Goal: Task Accomplishment & Management: Manage account settings

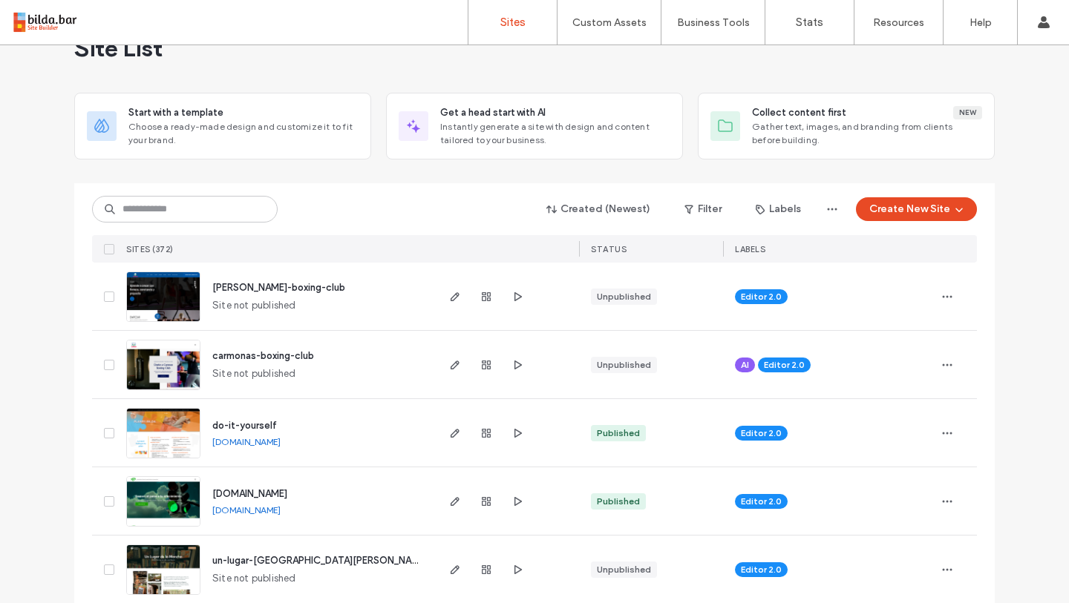
scroll to position [73, 0]
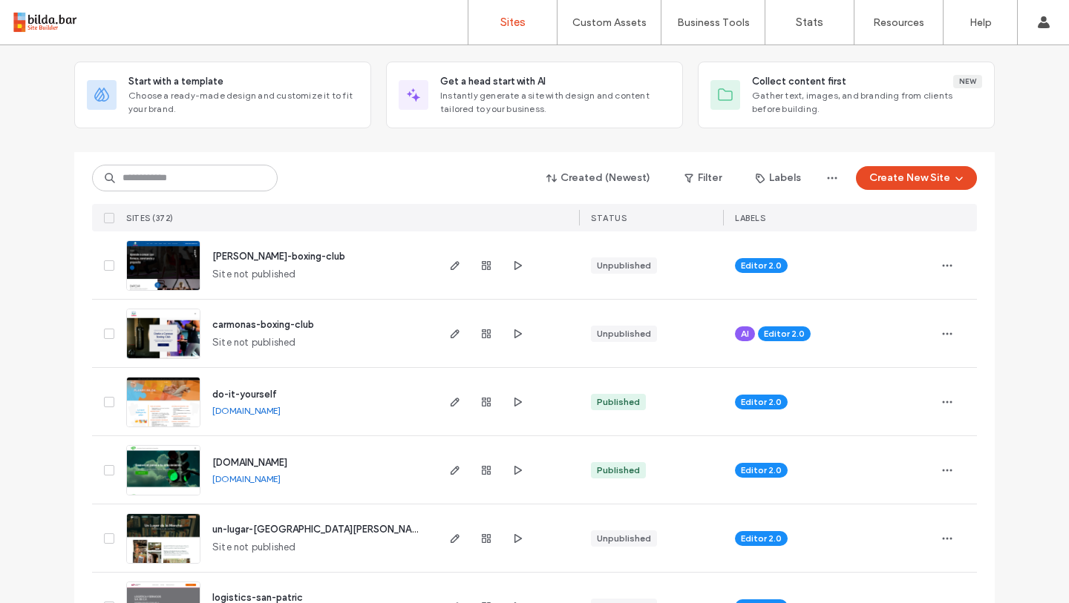
click at [269, 525] on span "un-lugar-de-la-mancha" at bounding box center [319, 529] width 215 height 11
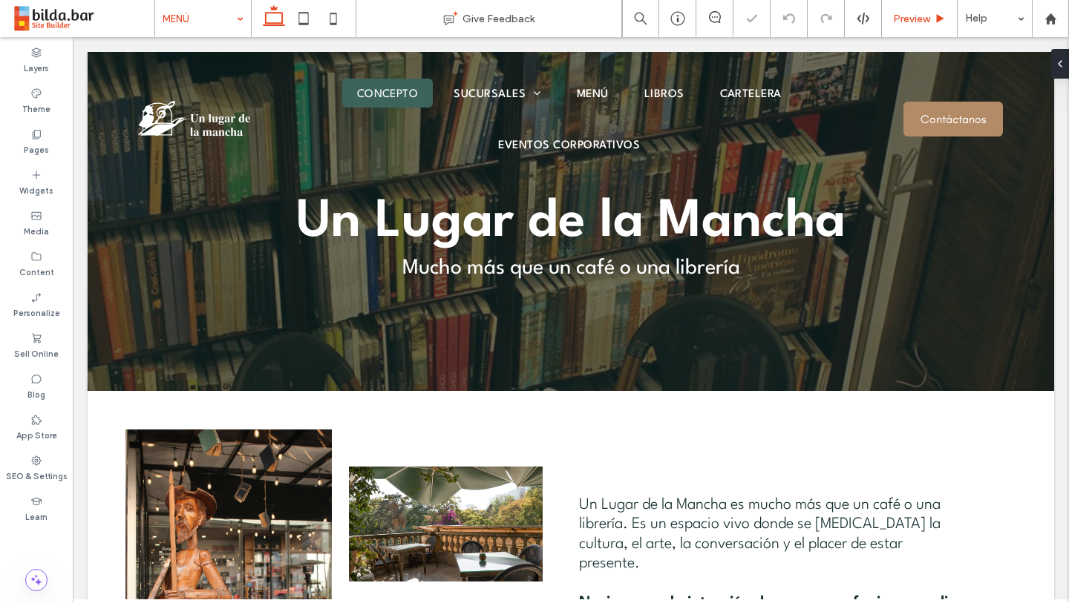
click at [920, 23] on span "Preview" at bounding box center [911, 19] width 37 height 13
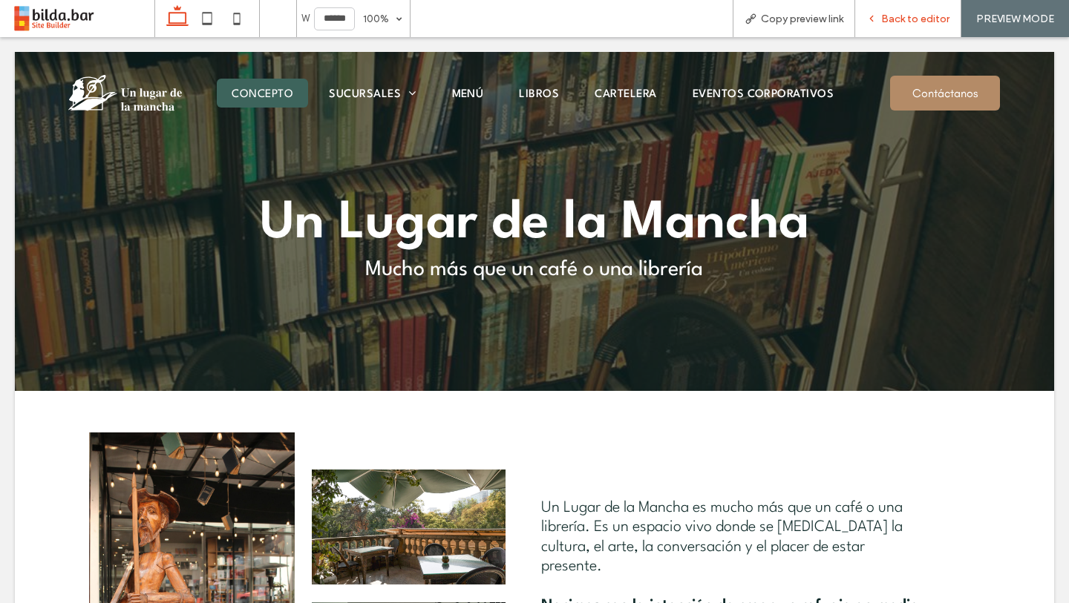
click at [917, 24] on span "Back to editor" at bounding box center [915, 19] width 68 height 13
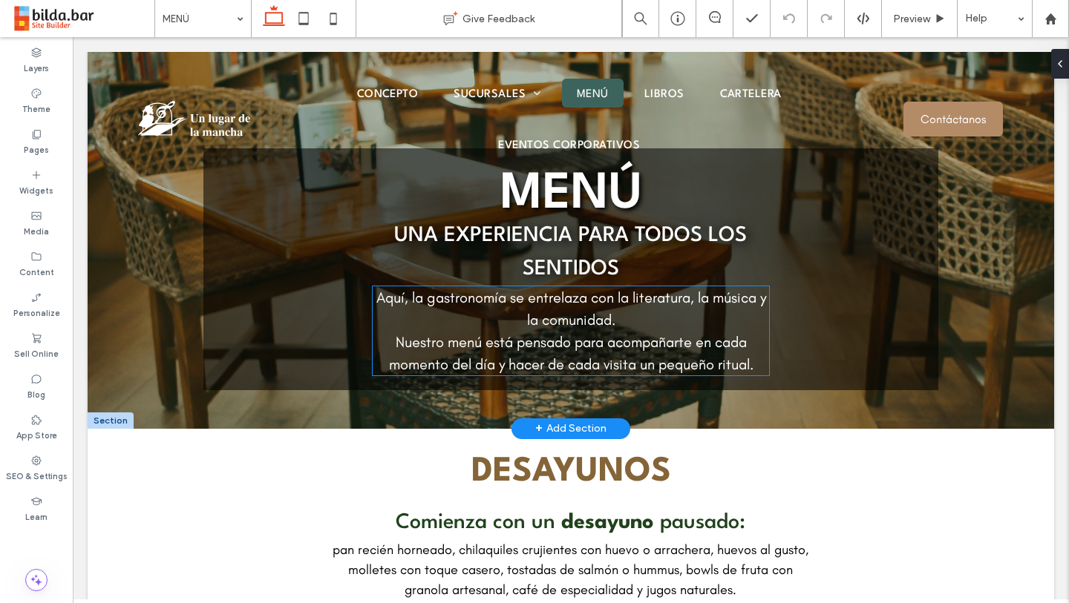
click at [747, 338] on p "Nuestro menú está pensado para acompañarte en cada momento del día y hacer de c…" at bounding box center [571, 353] width 396 height 45
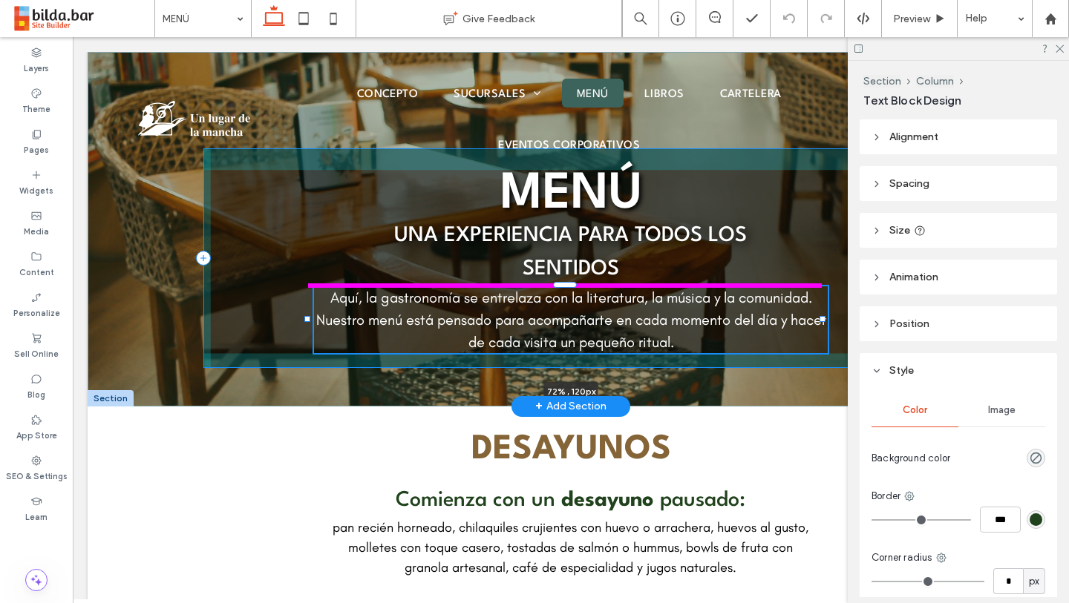
drag, startPoint x: 761, startPoint y: 331, endPoint x: 822, endPoint y: 327, distance: 61.0
click at [822, 327] on div "MENÚ Una experiencia para todos los sentidos Aquí, la gastronomía se entrelaza …" at bounding box center [571, 229] width 966 height 355
type input "**"
type input "****"
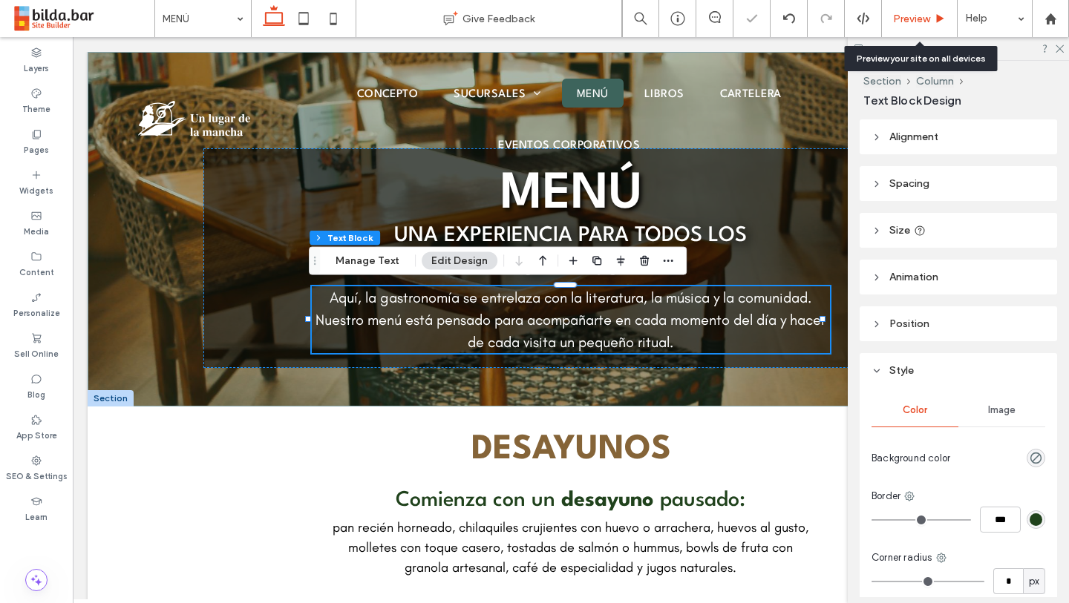
click at [928, 16] on span "Preview" at bounding box center [911, 19] width 37 height 13
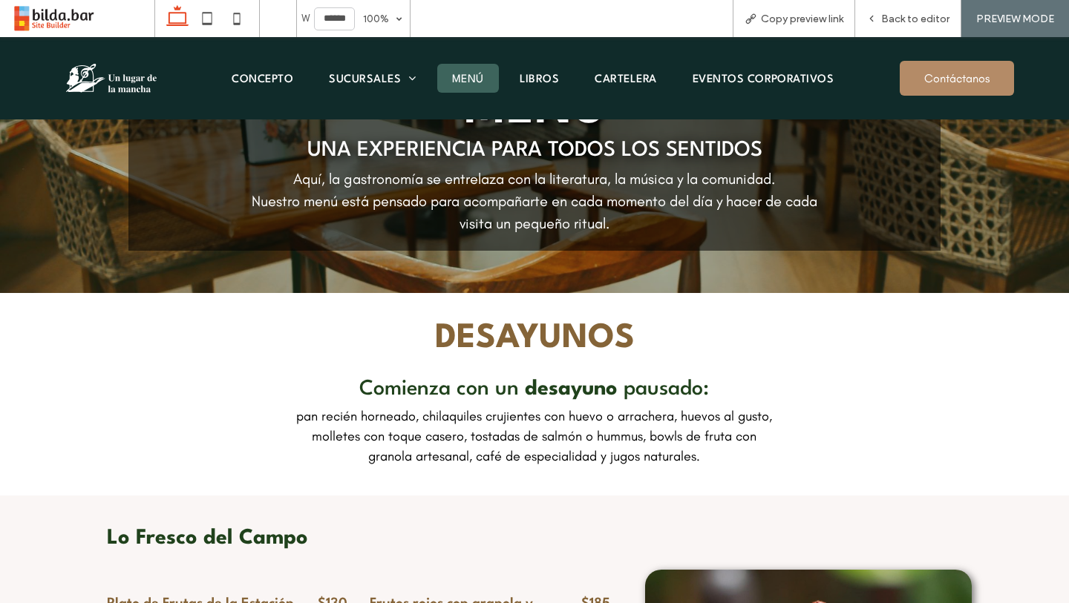
scroll to position [97, 0]
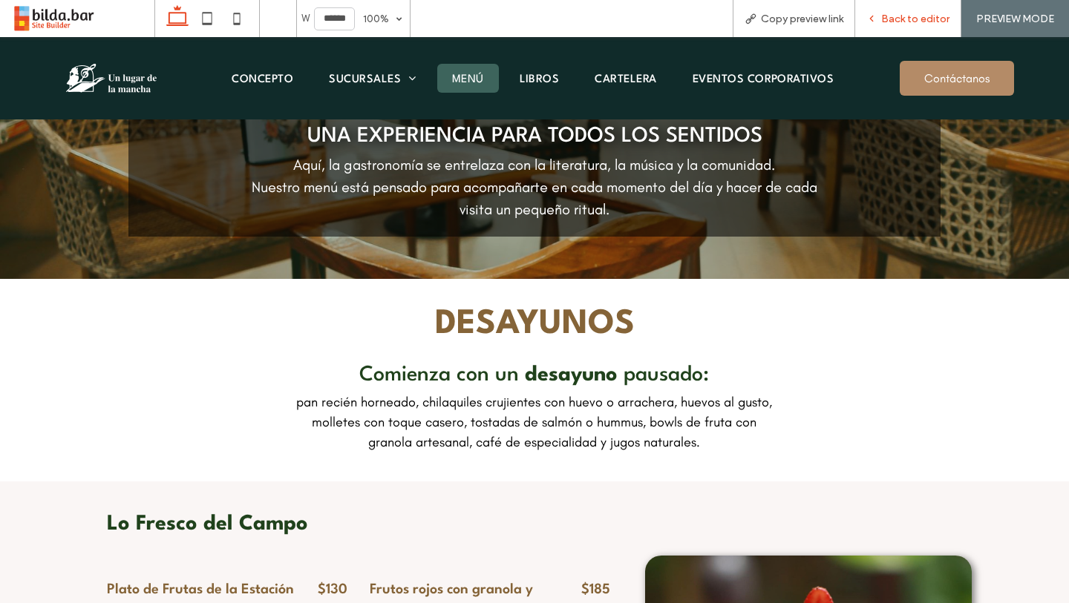
click at [905, 27] on div "Back to editor" at bounding box center [908, 18] width 106 height 37
click at [906, 26] on div "Back to editor" at bounding box center [908, 18] width 106 height 37
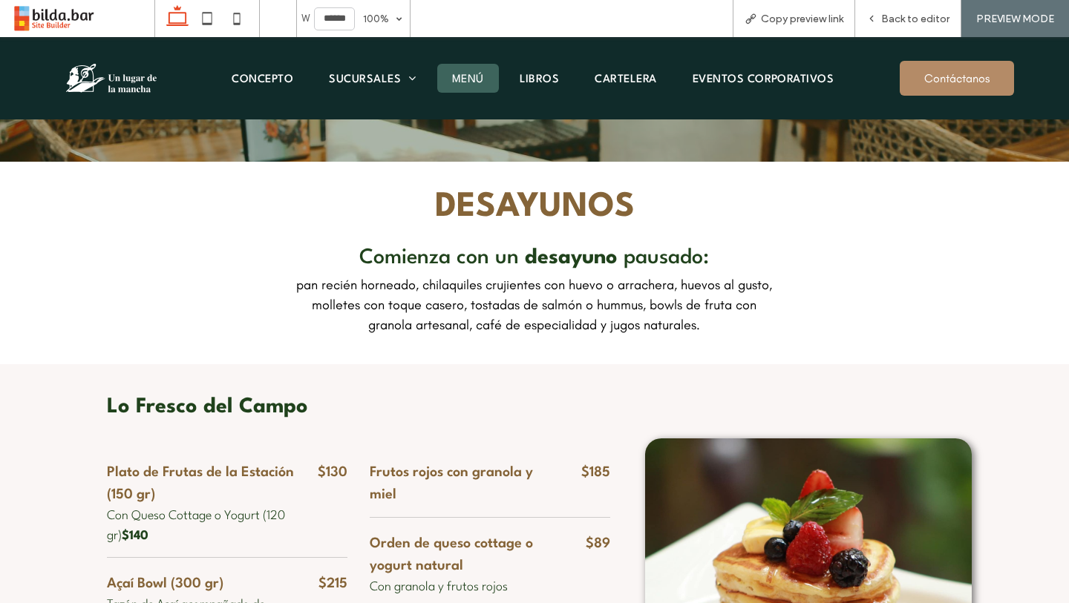
scroll to position [0, 0]
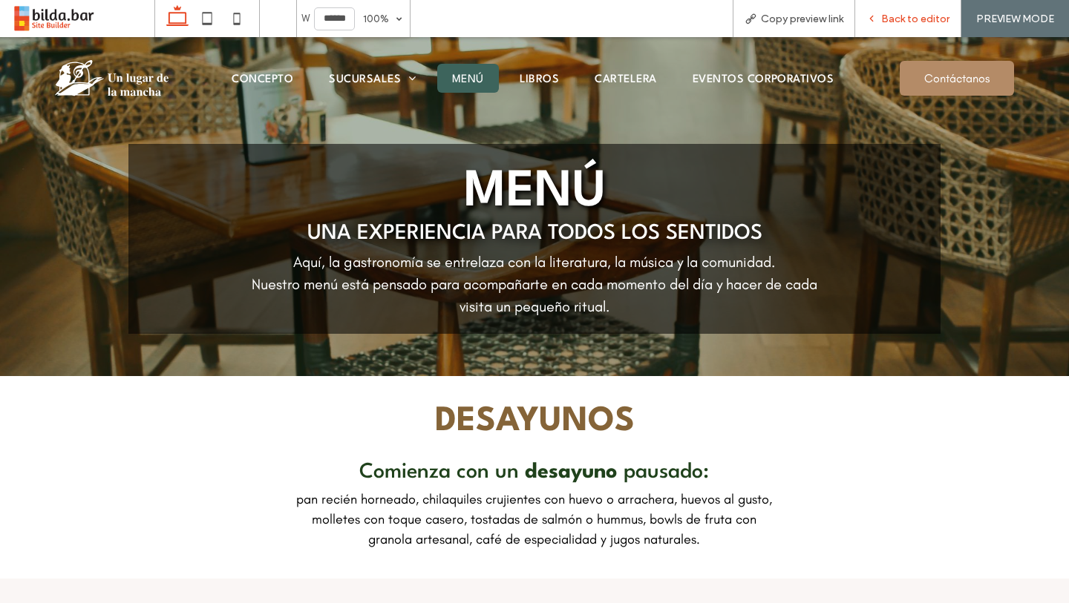
click at [888, 13] on span "Back to editor" at bounding box center [915, 19] width 68 height 13
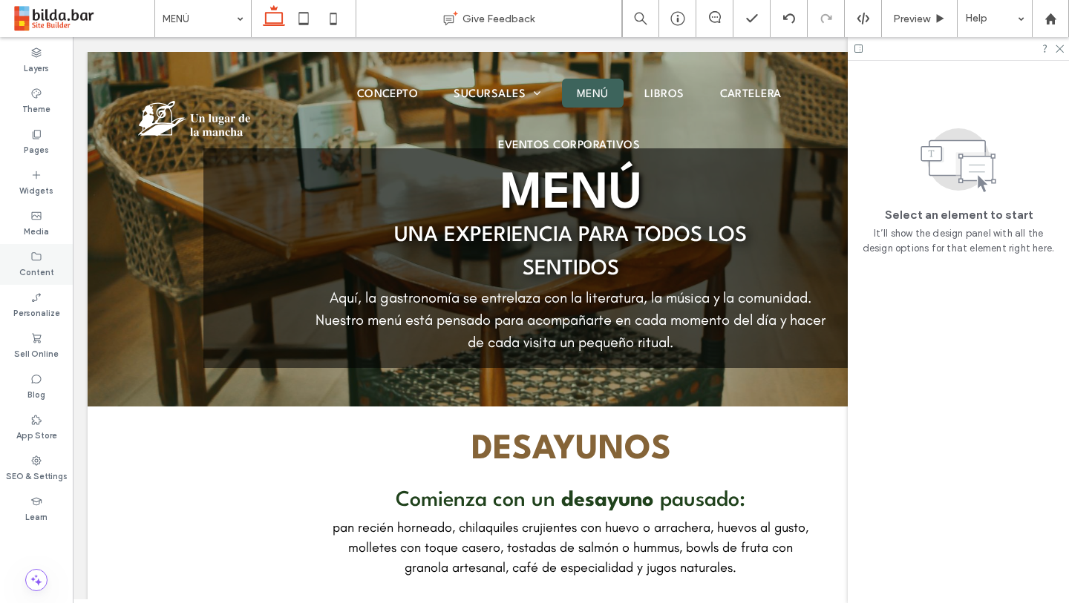
click at [42, 265] on label "Content" at bounding box center [36, 271] width 35 height 16
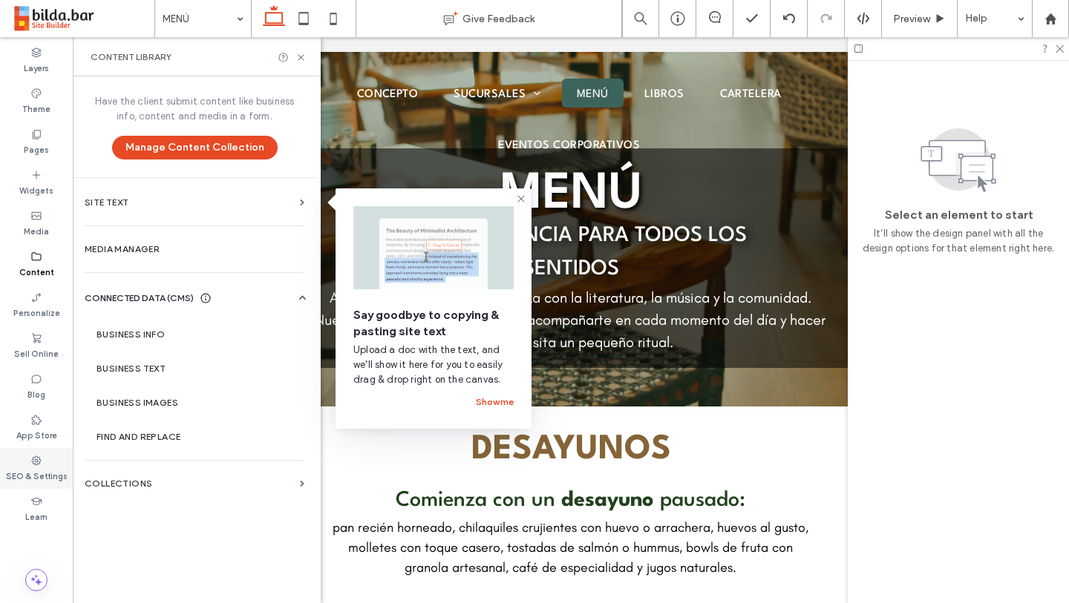
click at [41, 472] on label "SEO & Settings" at bounding box center [37, 475] width 62 height 16
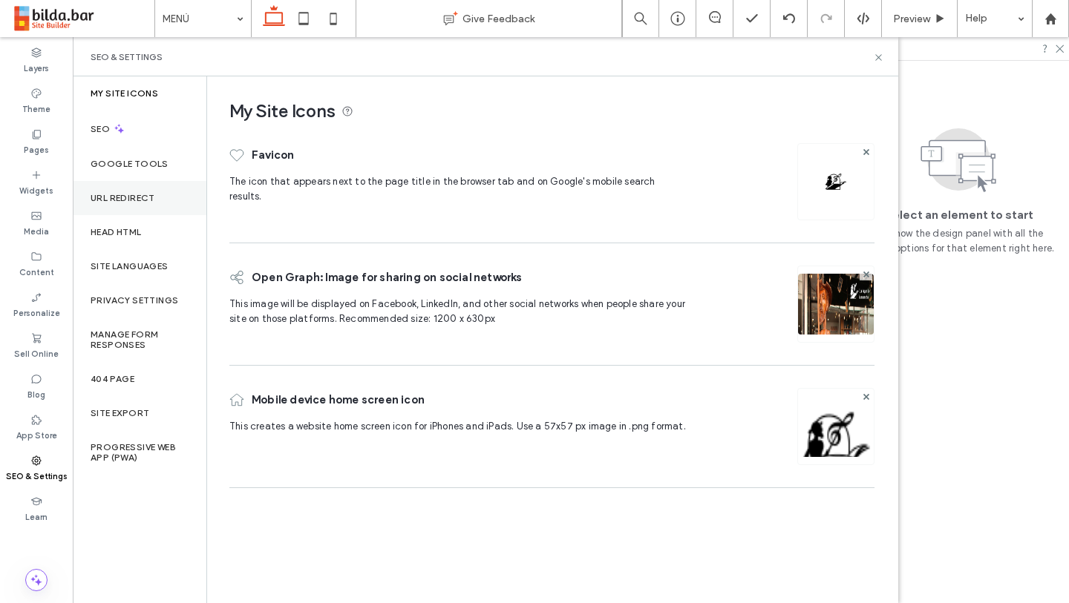
click at [133, 197] on label "URL Redirect" at bounding box center [123, 198] width 65 height 10
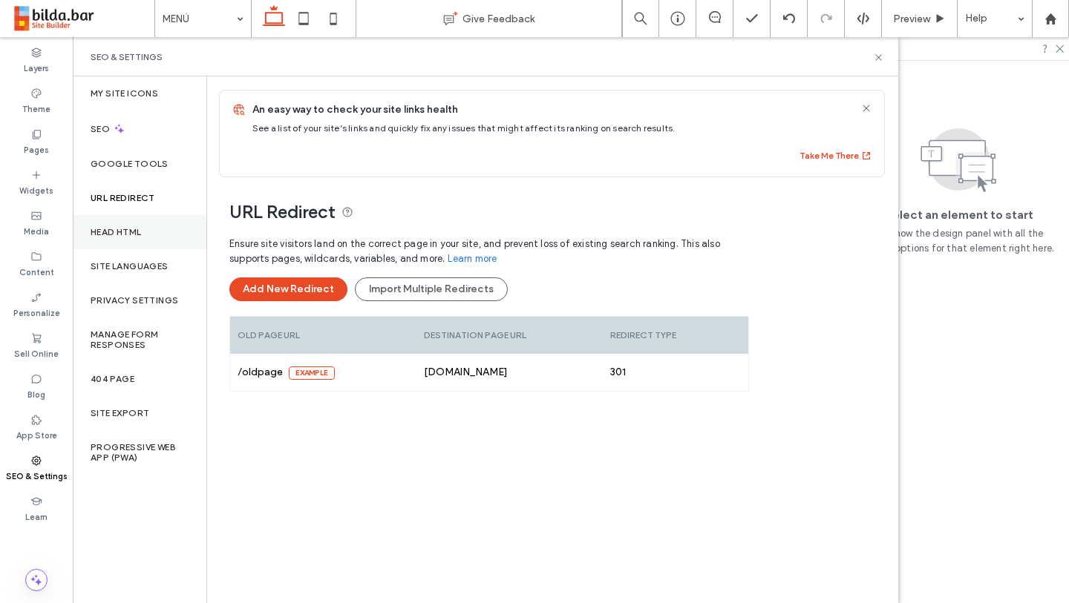
click at [134, 227] on label "Head HTML" at bounding box center [116, 232] width 51 height 10
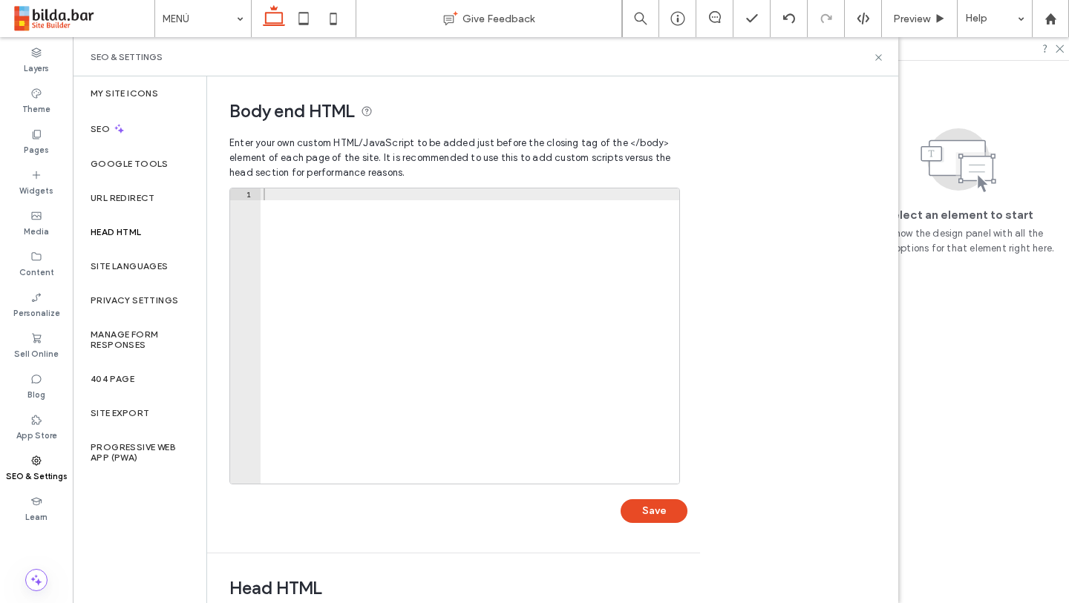
click at [41, 463] on icon at bounding box center [36, 461] width 12 height 12
click at [39, 130] on icon at bounding box center [36, 134] width 12 height 12
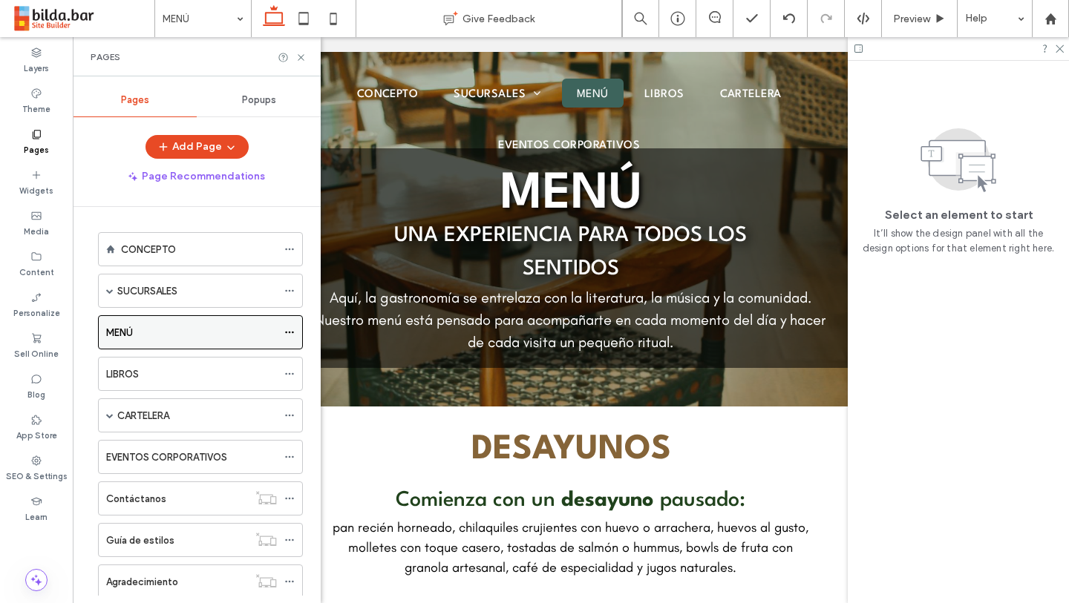
click at [289, 332] on use at bounding box center [289, 333] width 8 height 2
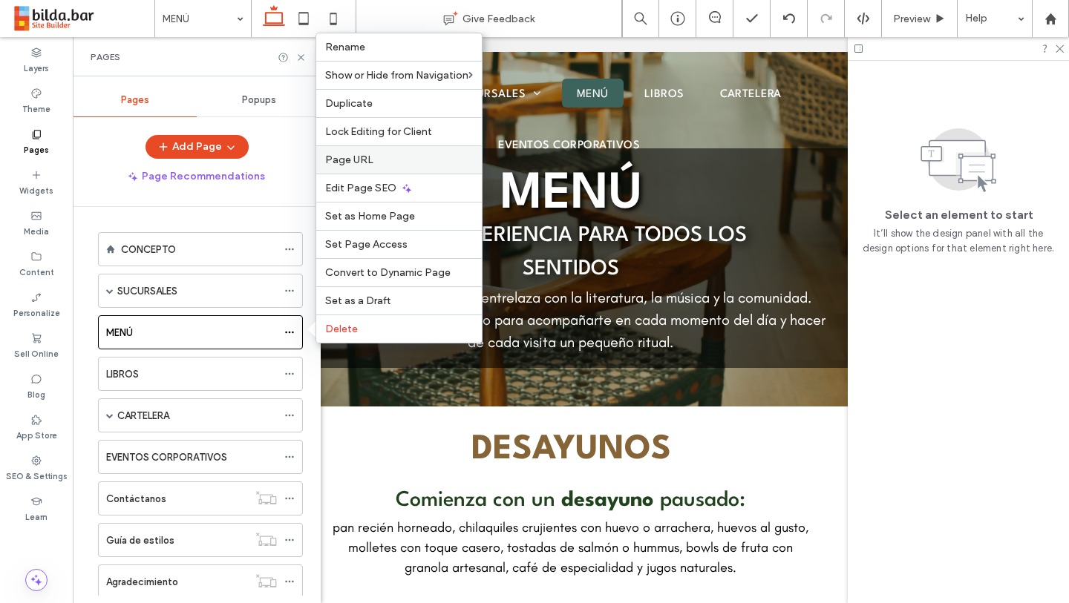
click at [402, 158] on label "Page URL" at bounding box center [399, 160] width 148 height 13
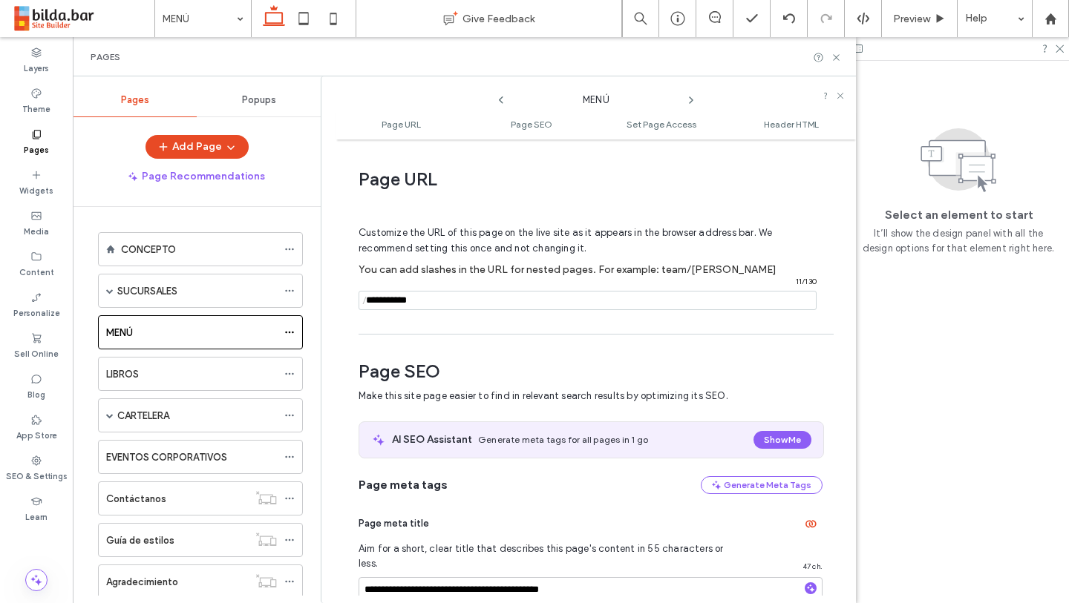
scroll to position [7, 0]
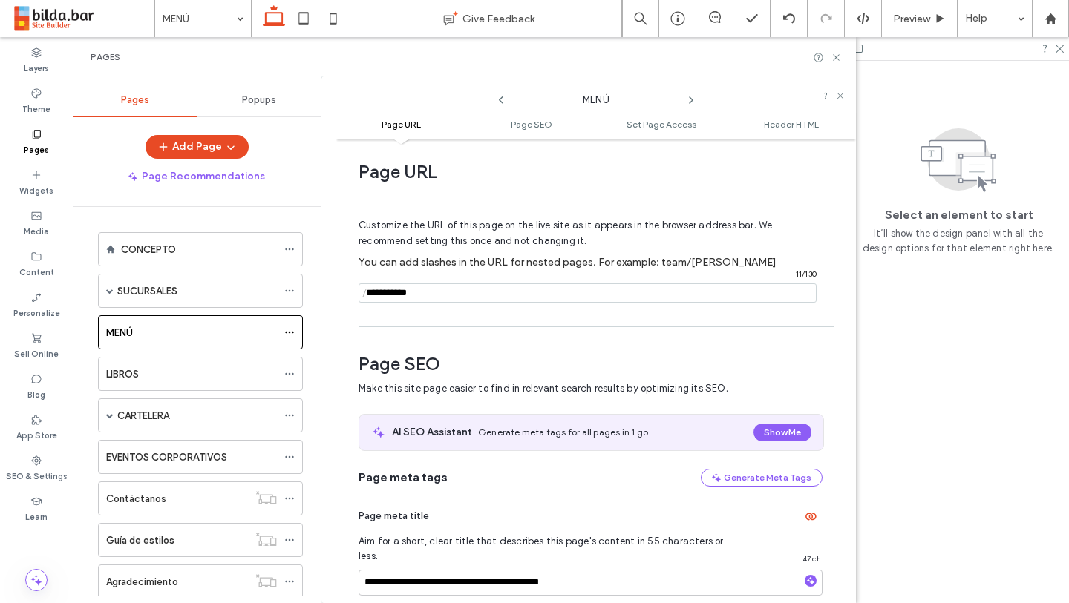
drag, startPoint x: 442, startPoint y: 292, endPoint x: 367, endPoint y: 294, distance: 75.0
click at [367, 294] on div "/ 11 / 130" at bounding box center [587, 292] width 458 height 19
type input "****"
click at [836, 56] on div "CONCEPTO Give Feedback Preview Help Design Panel Site Comments Team & Clients A…" at bounding box center [534, 301] width 1069 height 603
click at [833, 56] on icon at bounding box center [835, 57] width 11 height 11
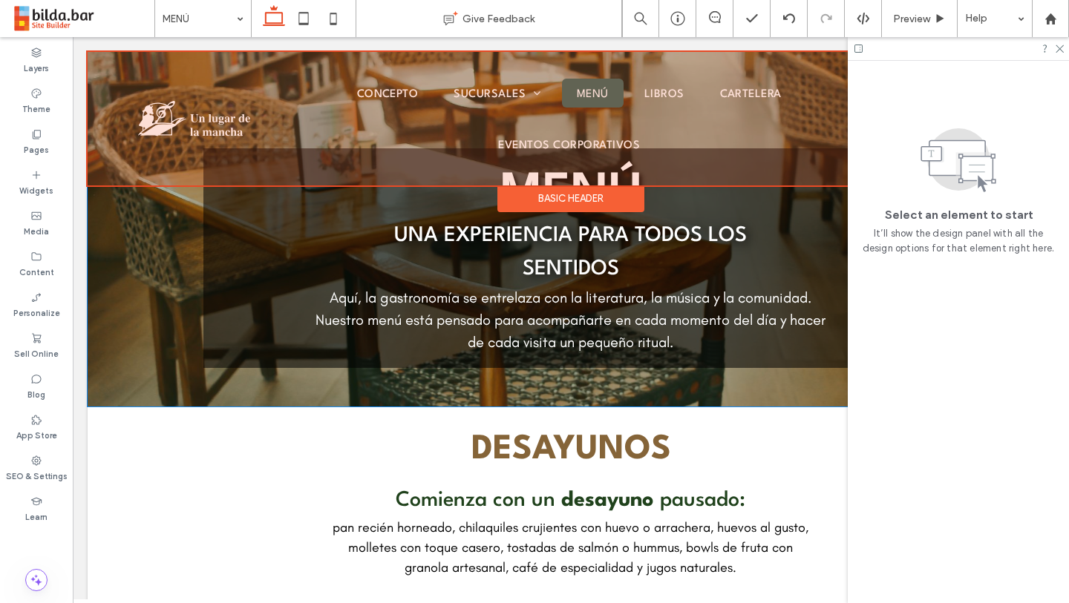
click at [494, 33] on div "Give Feedback" at bounding box center [489, 18] width 266 height 37
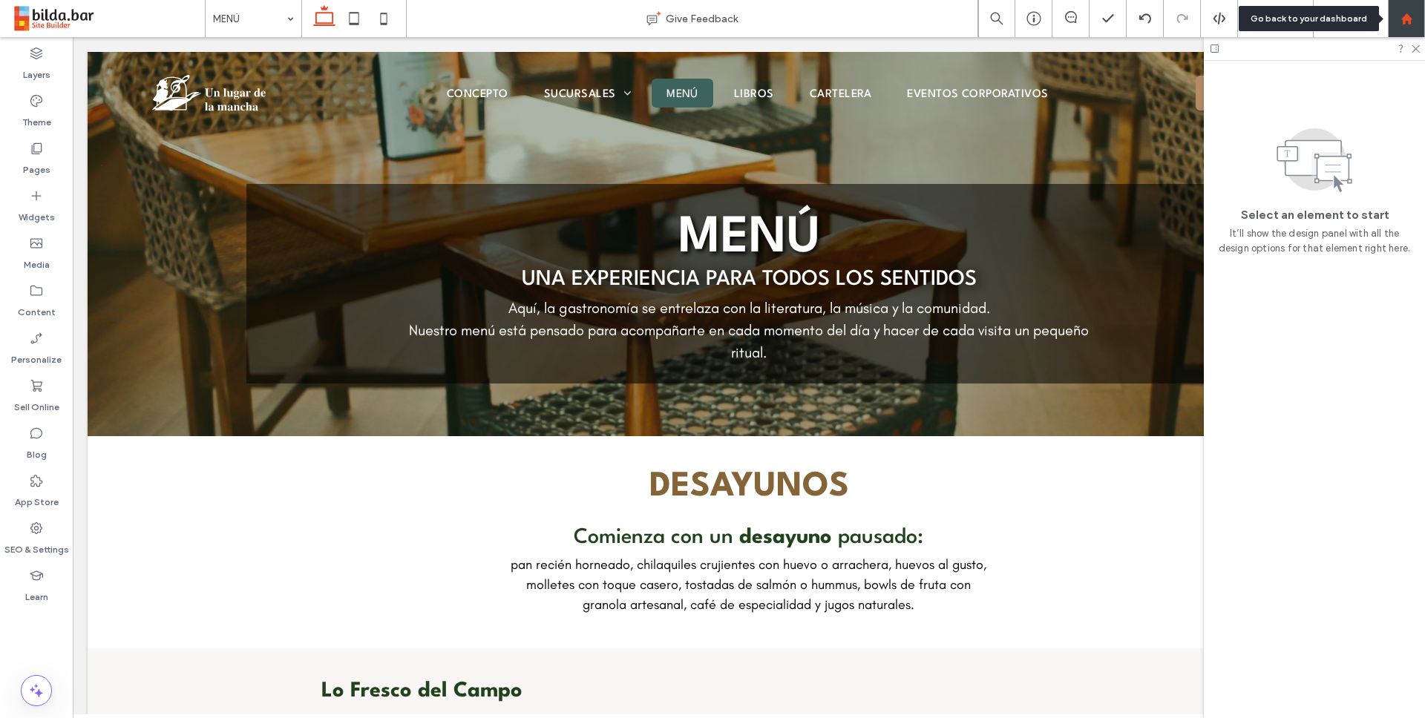
click at [1068, 20] on div at bounding box center [1406, 19] width 36 height 13
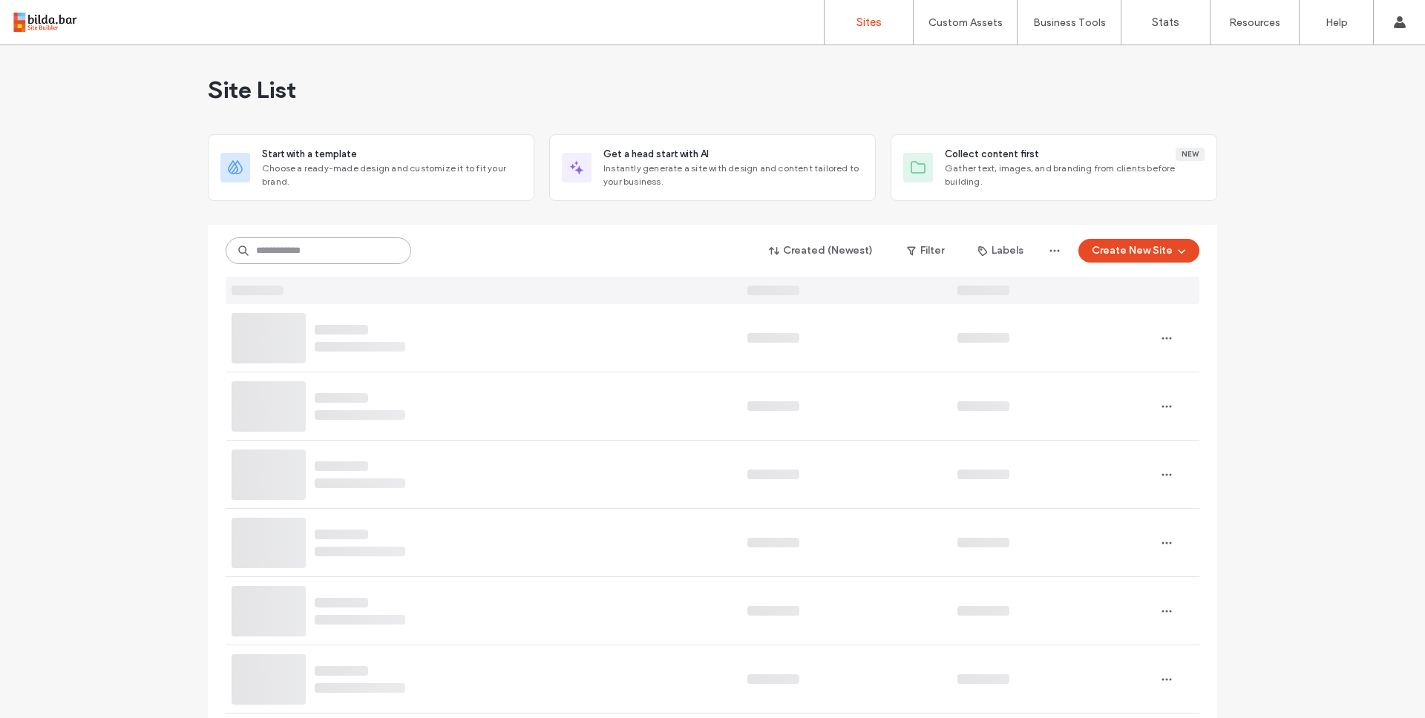
click at [324, 255] on input at bounding box center [319, 250] width 186 height 27
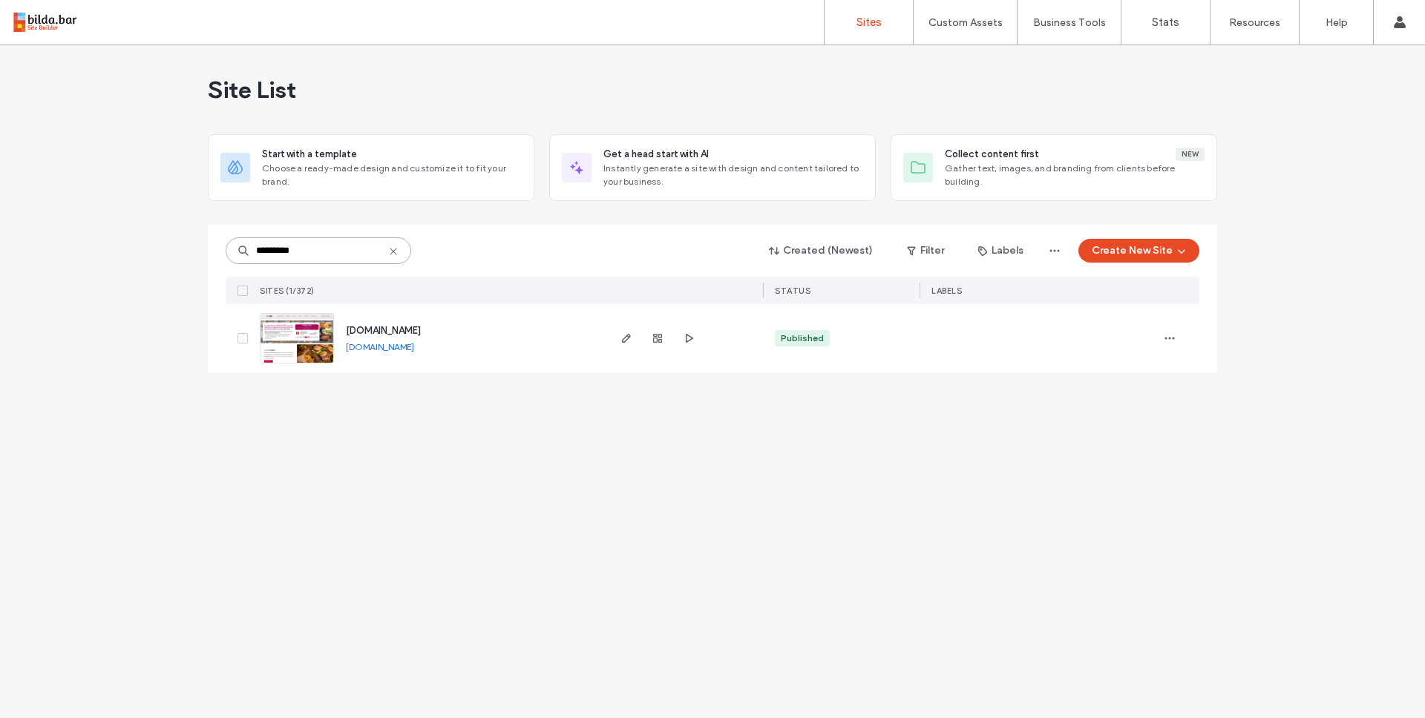
click at [309, 258] on input "*********" at bounding box center [319, 250] width 186 height 27
type input "*******"
click at [624, 337] on icon "button" at bounding box center [626, 338] width 12 height 12
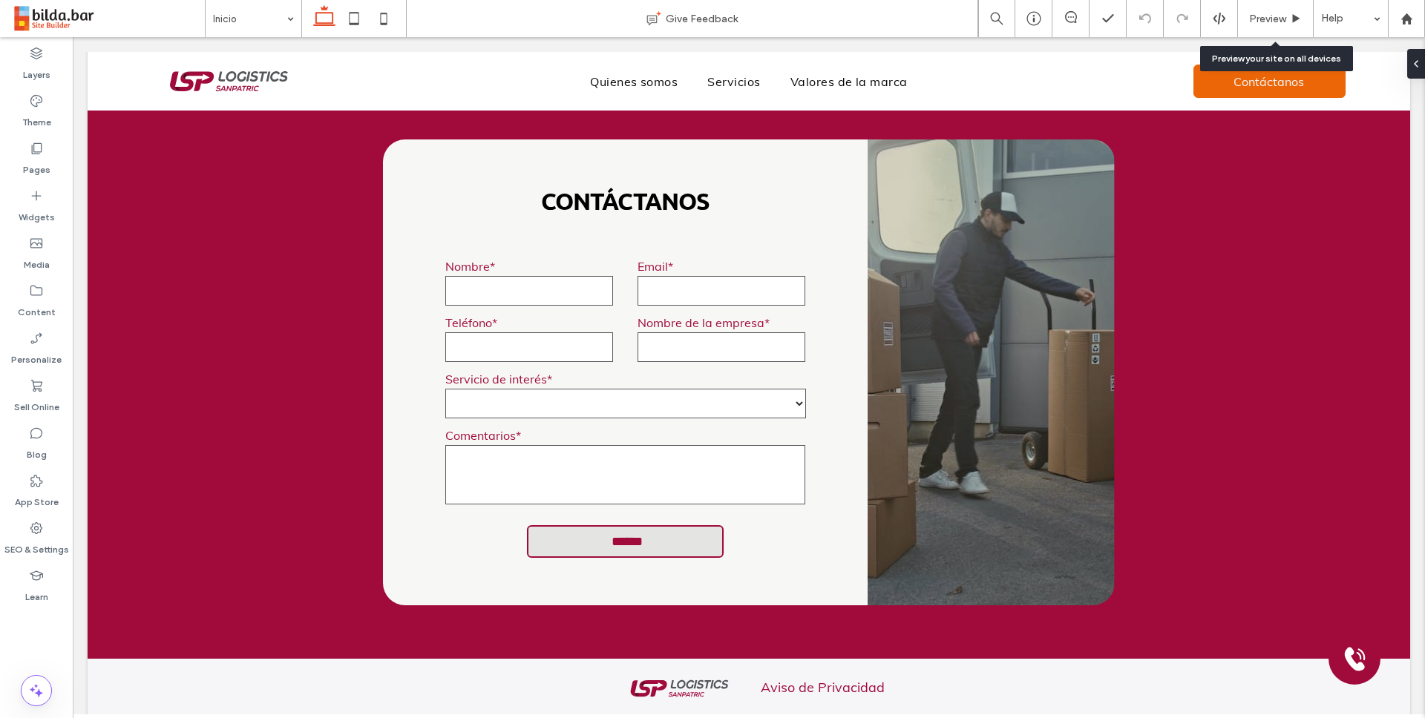
click at [1277, 14] on span "Preview" at bounding box center [1267, 19] width 37 height 13
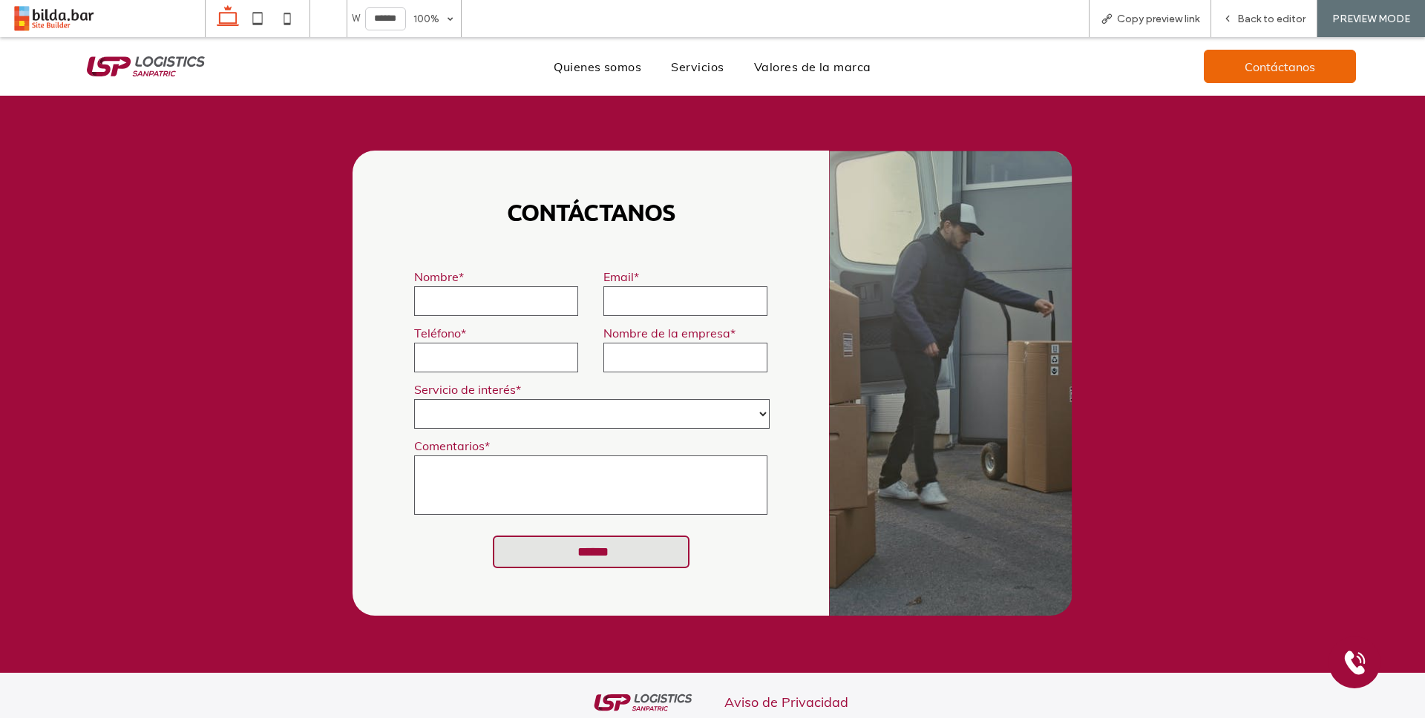
scroll to position [3656, 0]
click at [796, 695] on link "Aviso de Privacidad" at bounding box center [786, 703] width 124 height 17
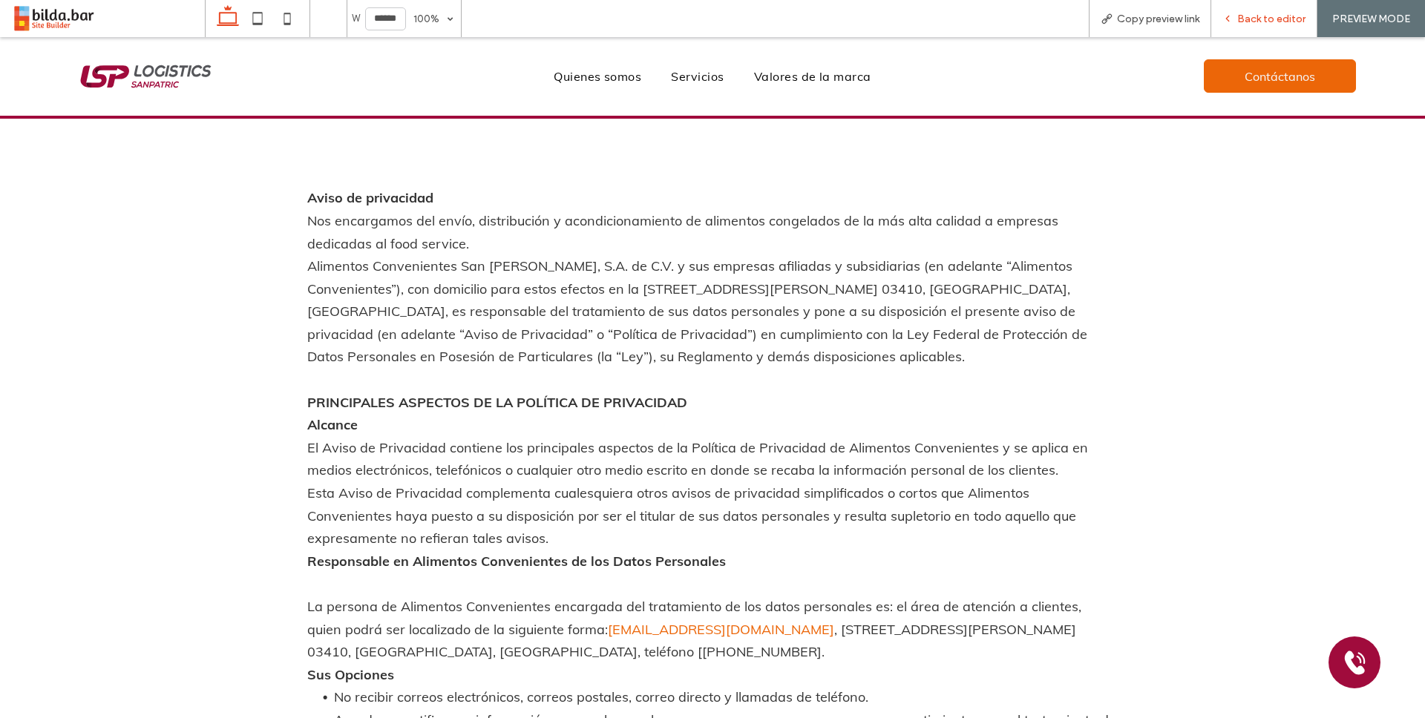
click at [1250, 22] on span "Back to editor" at bounding box center [1271, 19] width 68 height 13
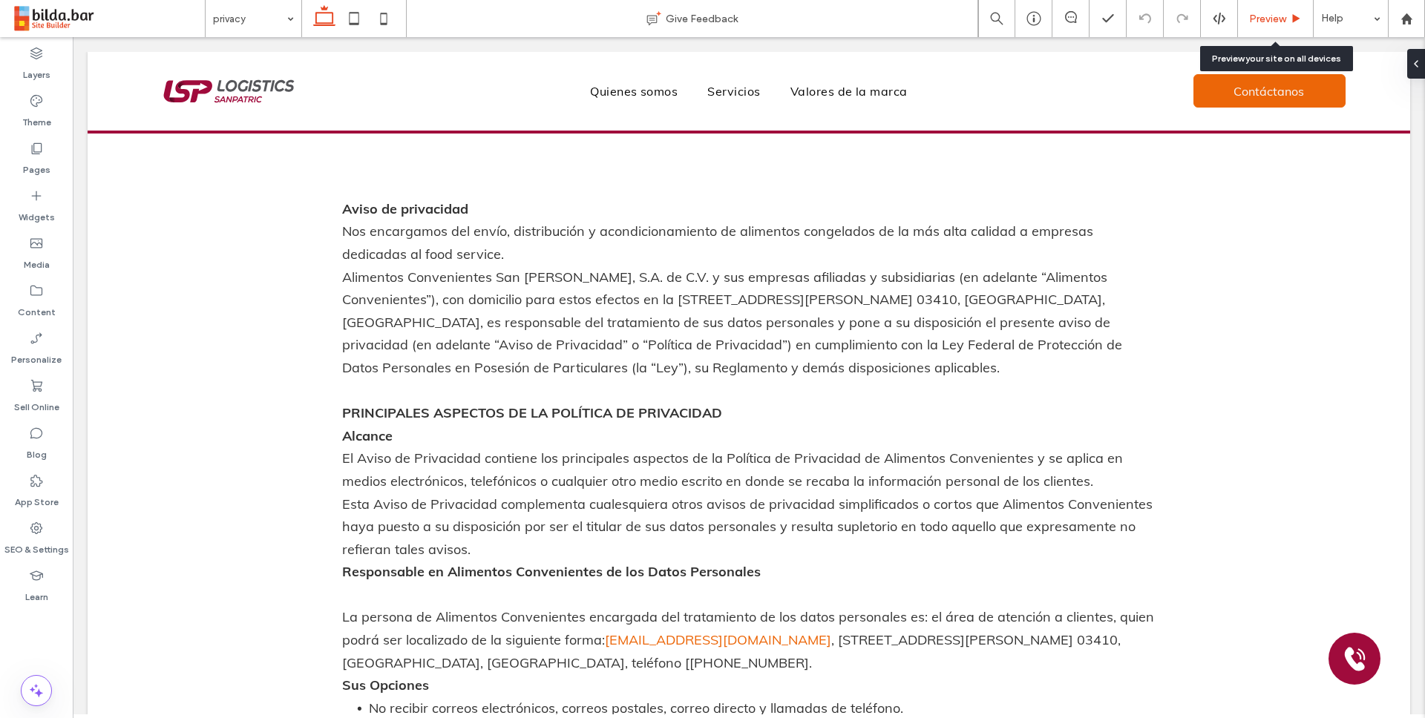
click at [1269, 19] on span "Preview" at bounding box center [1267, 19] width 37 height 13
